Goal: Check status: Check status

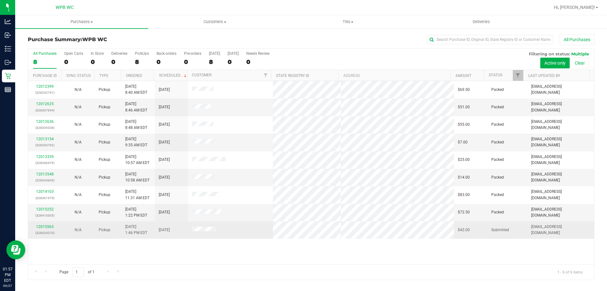
click at [30, 224] on td "12015563 (328424270)" at bounding box center [44, 229] width 33 height 17
click at [40, 228] on link "12015563" at bounding box center [45, 226] width 18 height 4
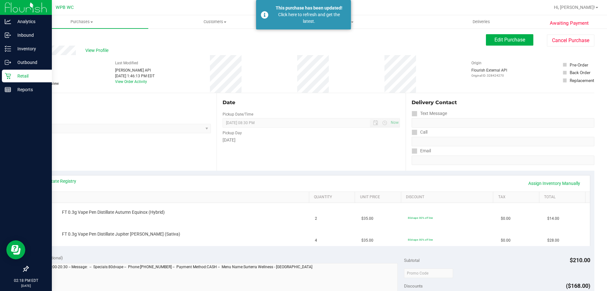
click at [10, 77] on icon at bounding box center [8, 76] width 6 height 6
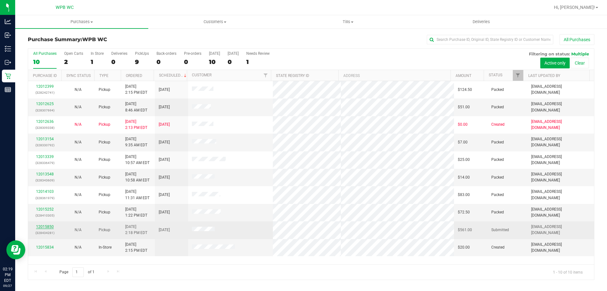
click at [45, 227] on link "12015850" at bounding box center [45, 226] width 18 height 4
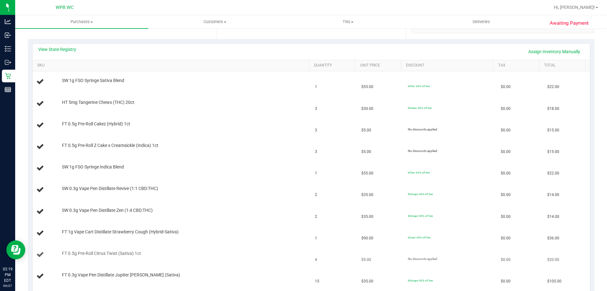
scroll to position [127, 0]
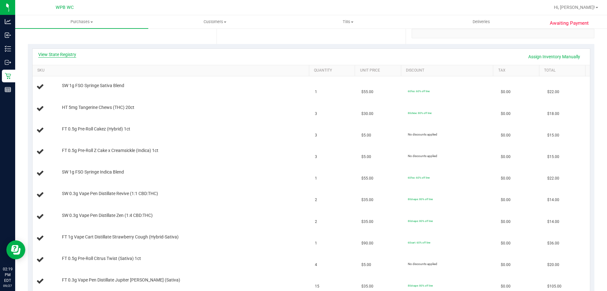
click at [70, 54] on link "View State Registry" at bounding box center [57, 54] width 38 height 6
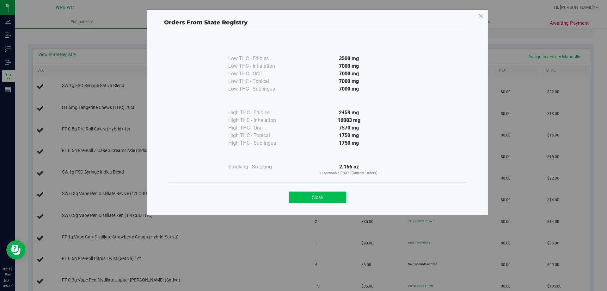
click at [302, 197] on button "Close" at bounding box center [318, 196] width 58 height 11
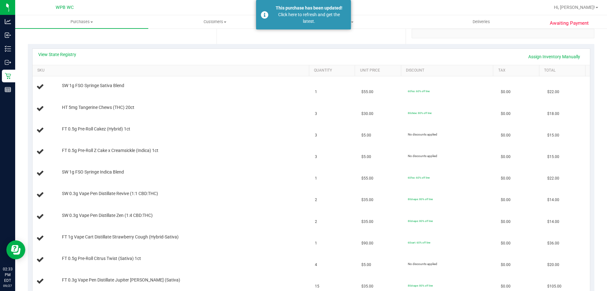
click at [38, 34] on div "Location Pickup Store WPB WC Select Store [PERSON_NAME][GEOGRAPHIC_DATA] [PERSO…" at bounding box center [122, 4] width 189 height 77
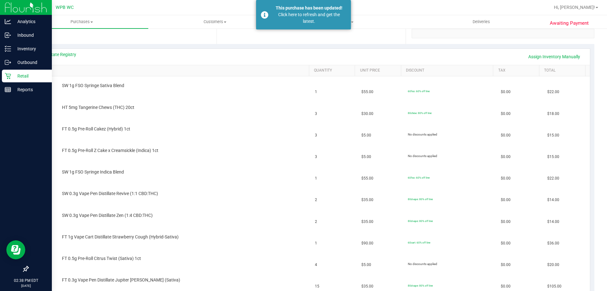
click at [16, 76] on p "Retail" at bounding box center [30, 76] width 38 height 8
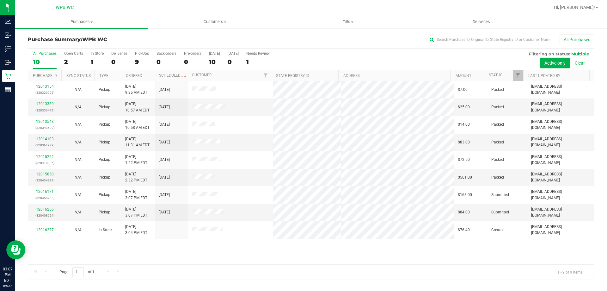
drag, startPoint x: 82, startPoint y: 244, endPoint x: 73, endPoint y: 245, distance: 9.7
click at [73, 245] on div "12013154 (328330792) N/A Pickup [DATE] 9:35 AM EDT 9/27/2025 $7.00 Packed [EMAI…" at bounding box center [311, 172] width 566 height 183
drag, startPoint x: 43, startPoint y: 208, endPoint x: 38, endPoint y: 274, distance: 66.0
drag, startPoint x: 38, startPoint y: 274, endPoint x: 169, endPoint y: 303, distance: 134.1
click at [118, 245] on div "12013154 (328330792) N/A Pickup [DATE] 9:35 AM EDT 9/27/2025 $7.00 Packed [EMAI…" at bounding box center [311, 172] width 566 height 183
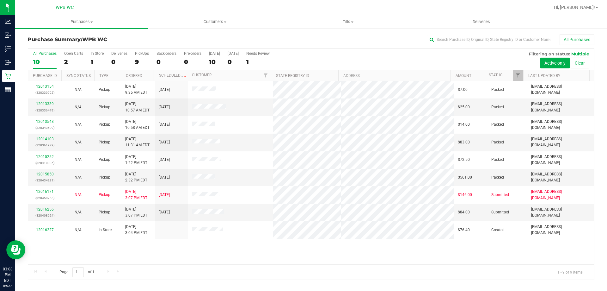
drag, startPoint x: 123, startPoint y: 254, endPoint x: 128, endPoint y: 263, distance: 9.7
drag, startPoint x: 129, startPoint y: 263, endPoint x: 129, endPoint y: 270, distance: 7.0
click at [291, 270] on div "Page 1 of 1 1 - 9 of 9 items" at bounding box center [311, 271] width 566 height 15
drag, startPoint x: 283, startPoint y: 269, endPoint x: 262, endPoint y: 268, distance: 21.5
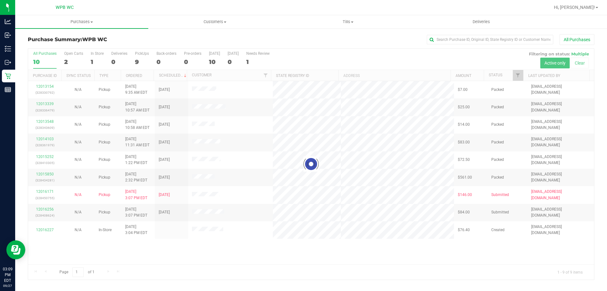
click at [351, 250] on div at bounding box center [311, 164] width 566 height 231
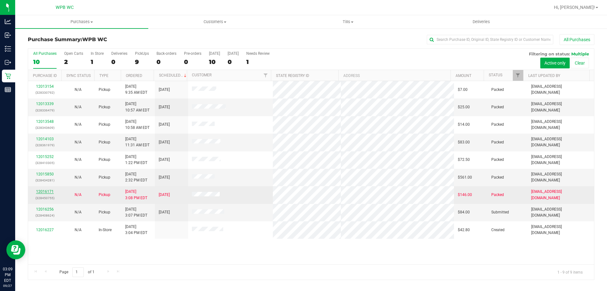
drag, startPoint x: 47, startPoint y: 188, endPoint x: 47, endPoint y: 191, distance: 3.2
click at [47, 190] on td "12016171 (328450755)" at bounding box center [44, 194] width 33 height 17
click at [47, 191] on link "12016171" at bounding box center [45, 191] width 18 height 4
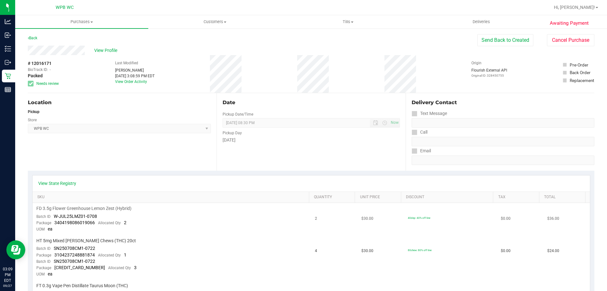
drag, startPoint x: 47, startPoint y: 191, endPoint x: 101, endPoint y: 203, distance: 55.2
click at [101, 203] on td "FD 3.5g Flower Greenhouse Lemon Zest (Hybrid) Batch ID W-JUL25LMZ01-0708 Packag…" at bounding box center [172, 219] width 279 height 32
drag, startPoint x: 116, startPoint y: 238, endPoint x: 117, endPoint y: 233, distance: 4.8
drag, startPoint x: 117, startPoint y: 233, endPoint x: 103, endPoint y: 237, distance: 14.4
click at [103, 237] on td "HT 5mg Mixed [PERSON_NAME] Chews (THC) 20ct Batch ID SN250708CM1-0722 Package 3…" at bounding box center [172, 257] width 279 height 45
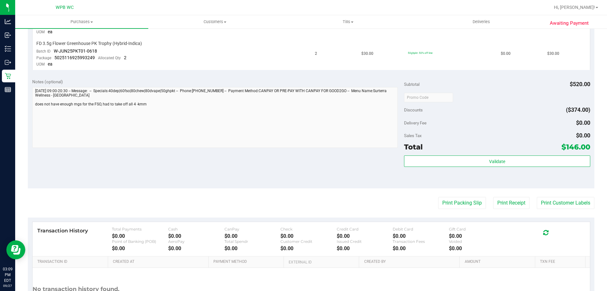
scroll to position [285, 0]
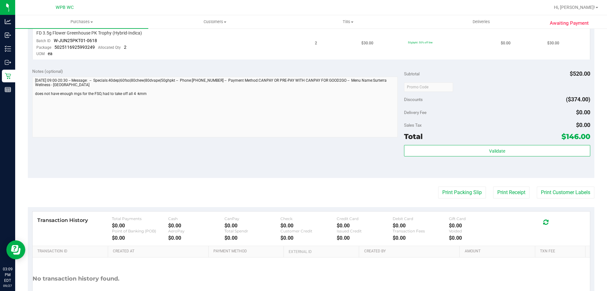
drag, startPoint x: 165, startPoint y: 229, endPoint x: 138, endPoint y: 189, distance: 47.9
click at [138, 189] on div "Print Packing Slip Print Receipt Print Customer Labels" at bounding box center [311, 192] width 567 height 12
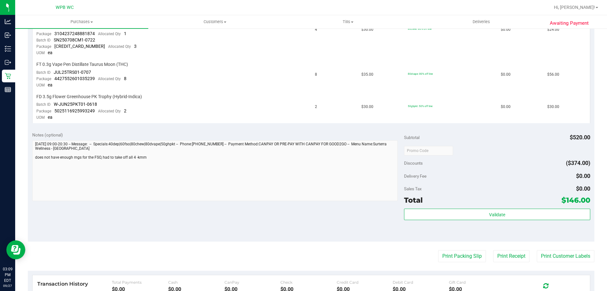
scroll to position [268, 0]
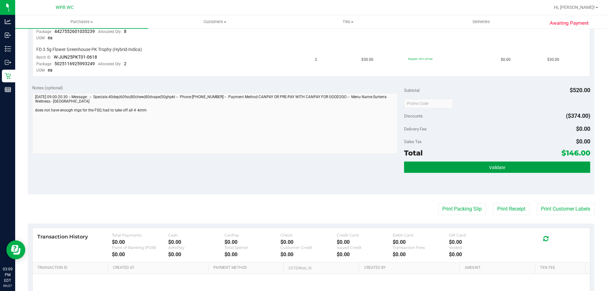
click at [461, 164] on button "Validate" at bounding box center [497, 166] width 186 height 11
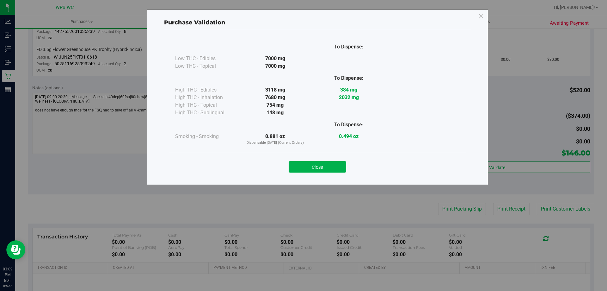
click at [330, 183] on div "Purchase Validation To Dispense: Low THC - Edibles 7000 mg" at bounding box center [318, 96] width 342 height 175
click at [330, 170] on button "Close" at bounding box center [318, 166] width 58 height 11
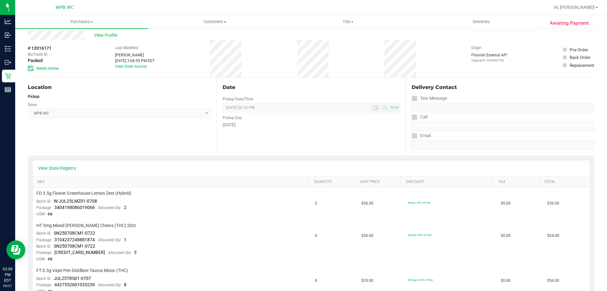
scroll to position [0, 0]
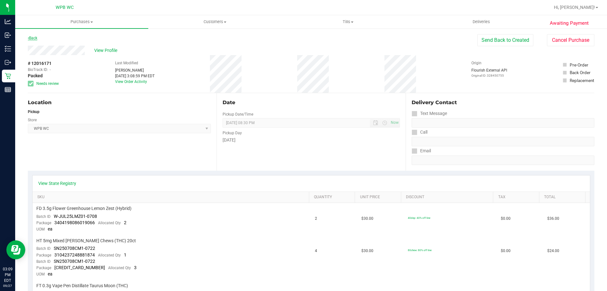
click at [29, 38] on link "Back" at bounding box center [32, 38] width 9 height 4
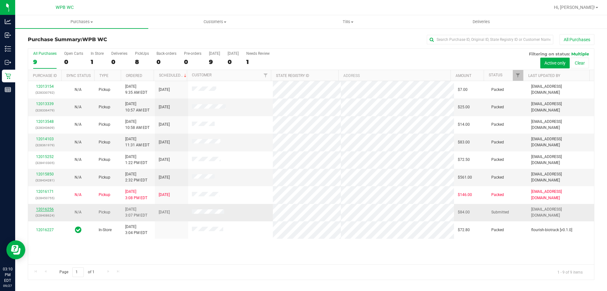
click at [48, 207] on link "12016256" at bounding box center [45, 209] width 18 height 4
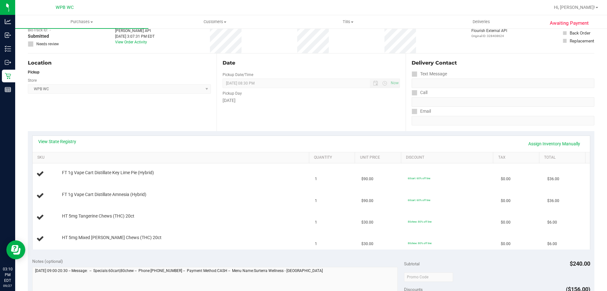
scroll to position [95, 0]
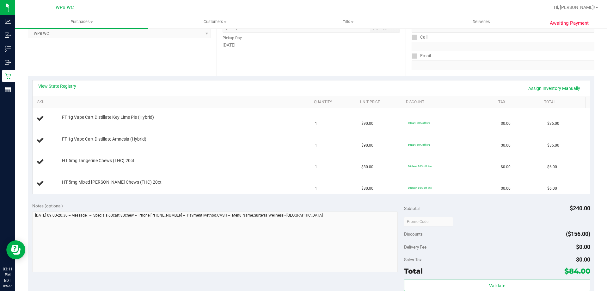
drag, startPoint x: 187, startPoint y: 287, endPoint x: 110, endPoint y: 65, distance: 234.7
click at [110, 65] on div "Location Pickup Store WPB WC Select Store [PERSON_NAME][GEOGRAPHIC_DATA] [PERSO…" at bounding box center [122, 36] width 189 height 77
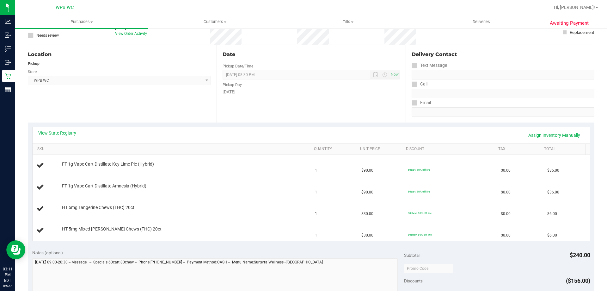
scroll to position [0, 0]
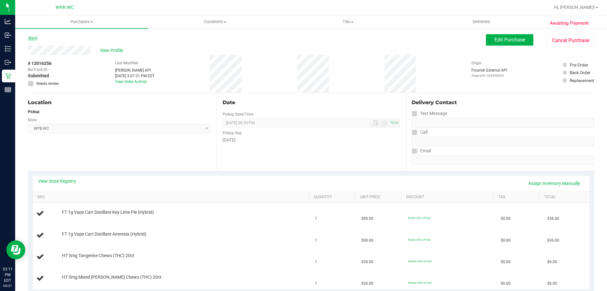
click at [36, 38] on link "Back" at bounding box center [32, 38] width 9 height 4
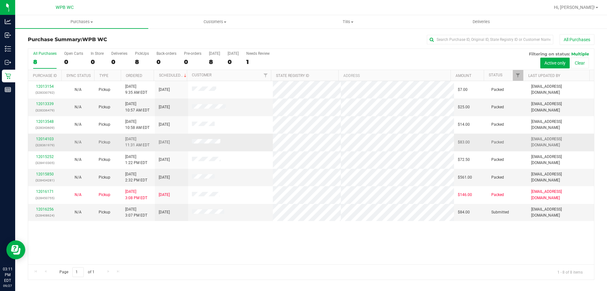
drag, startPoint x: 53, startPoint y: 50, endPoint x: 32, endPoint y: 134, distance: 86.5
drag, startPoint x: 32, startPoint y: 134, endPoint x: 423, endPoint y: 244, distance: 407.1
click at [423, 244] on div "12013154 (328330792) N/A Pickup [DATE] 9:35 AM EDT 9/27/2025 $7.00 Packed [EMAI…" at bounding box center [311, 172] width 566 height 183
